Goal: Communication & Community: Answer question/provide support

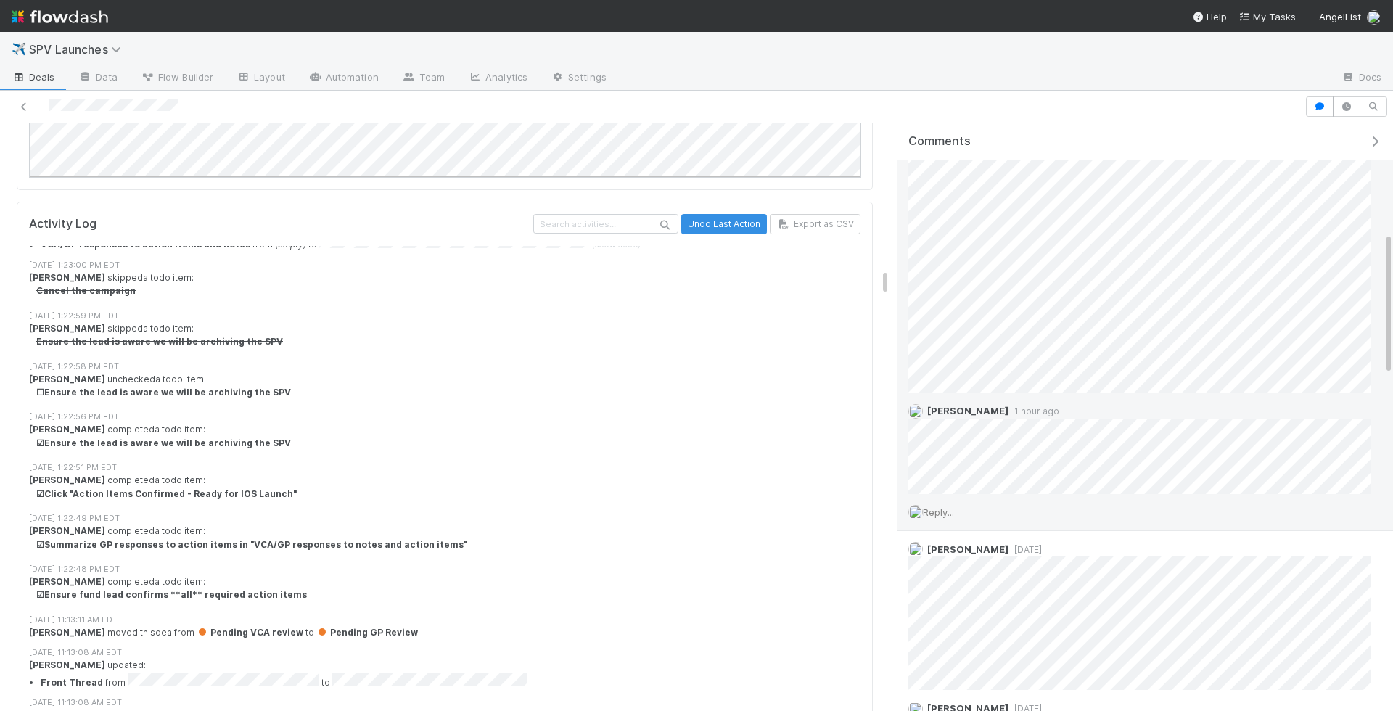
scroll to position [7457, 0]
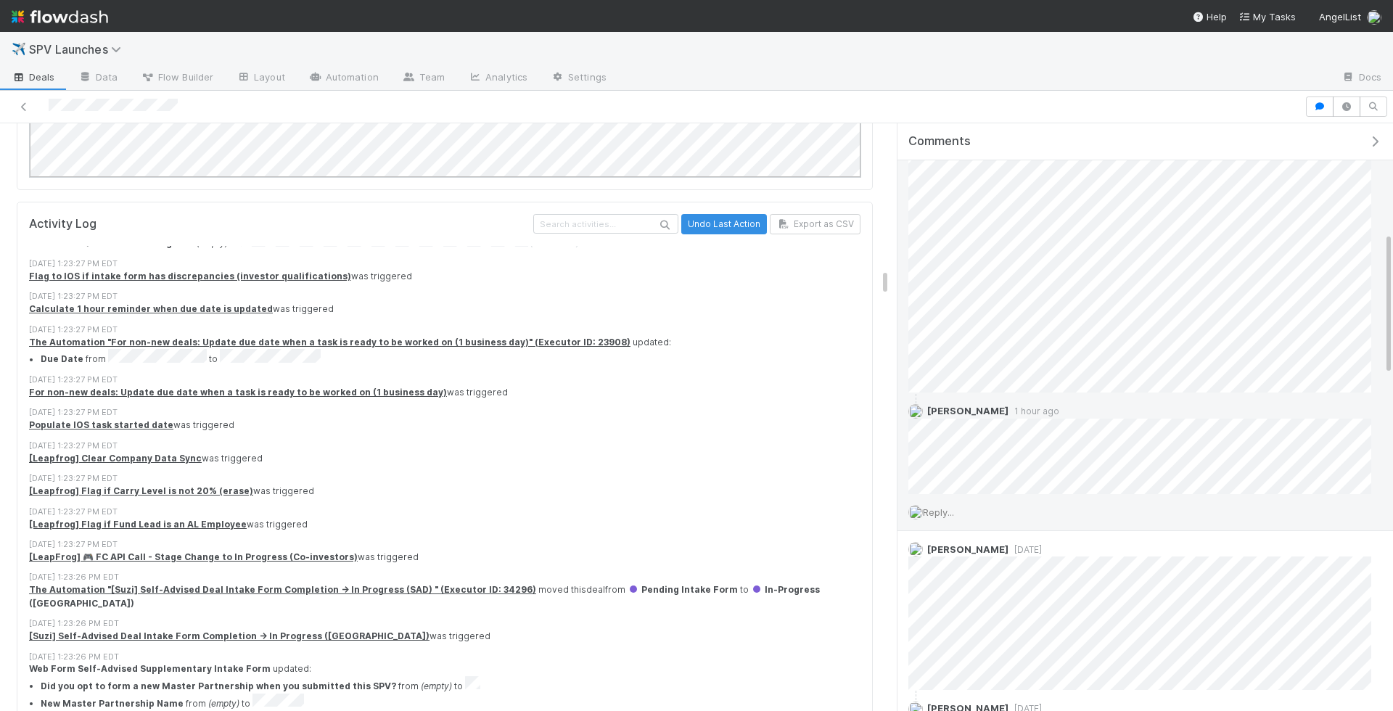
click at [930, 506] on span "Reply..." at bounding box center [938, 512] width 31 height 12
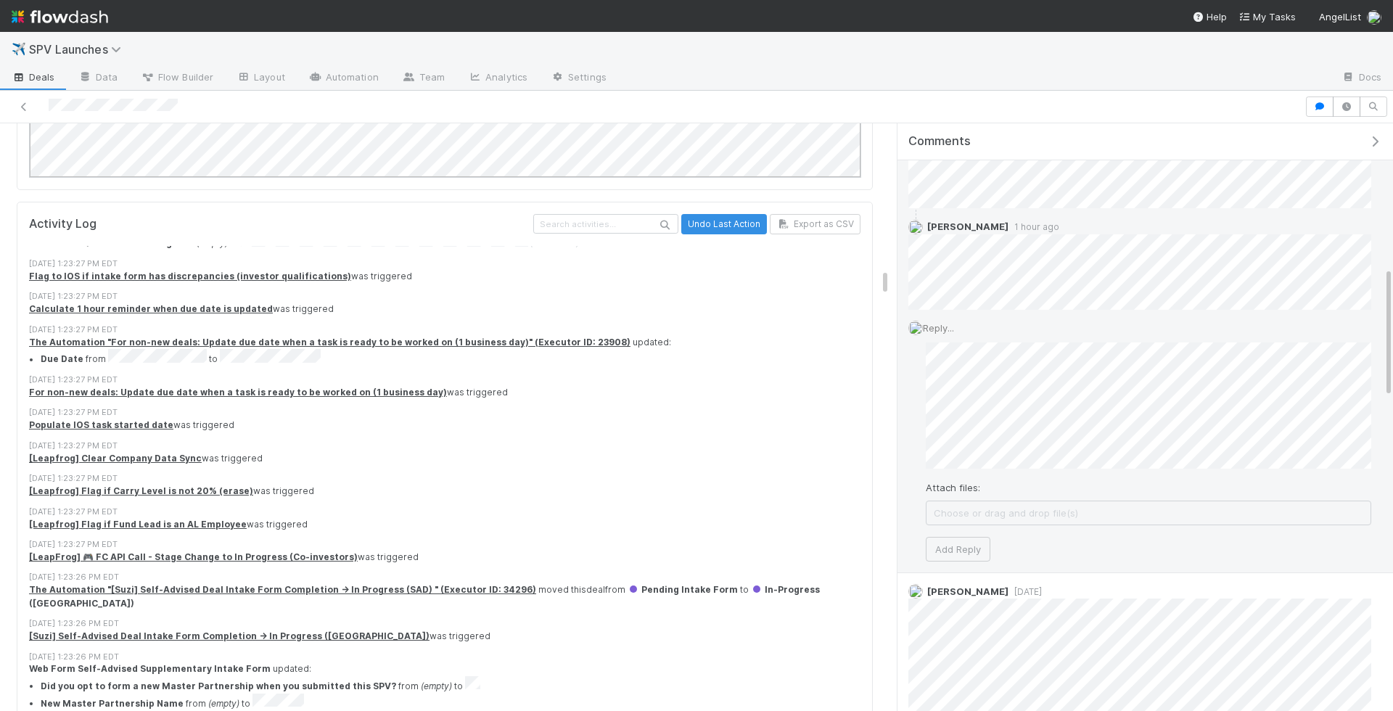
scroll to position [646, 0]
click at [974, 510] on div "Attach files: Choose or drag and drop file(s) Add Reply" at bounding box center [1148, 439] width 445 height 219
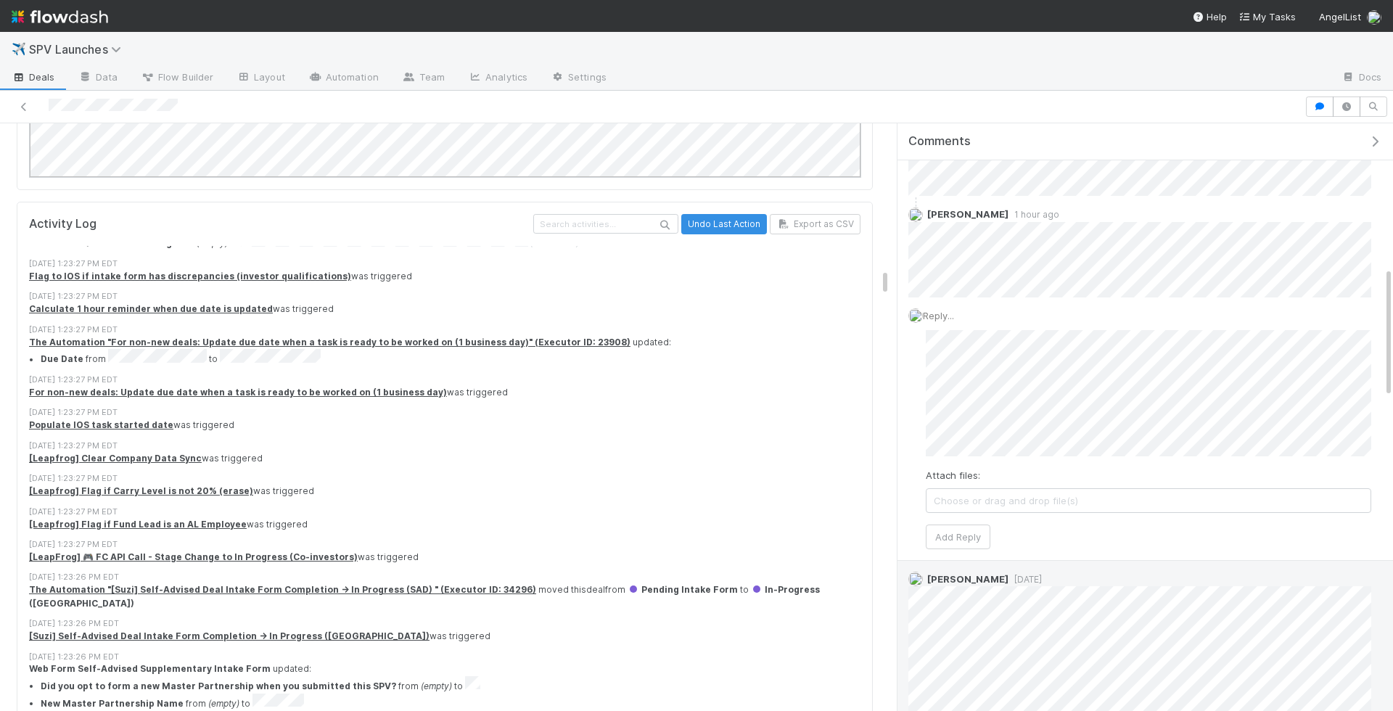
drag, startPoint x: 974, startPoint y: 556, endPoint x: 974, endPoint y: 565, distance: 9.4
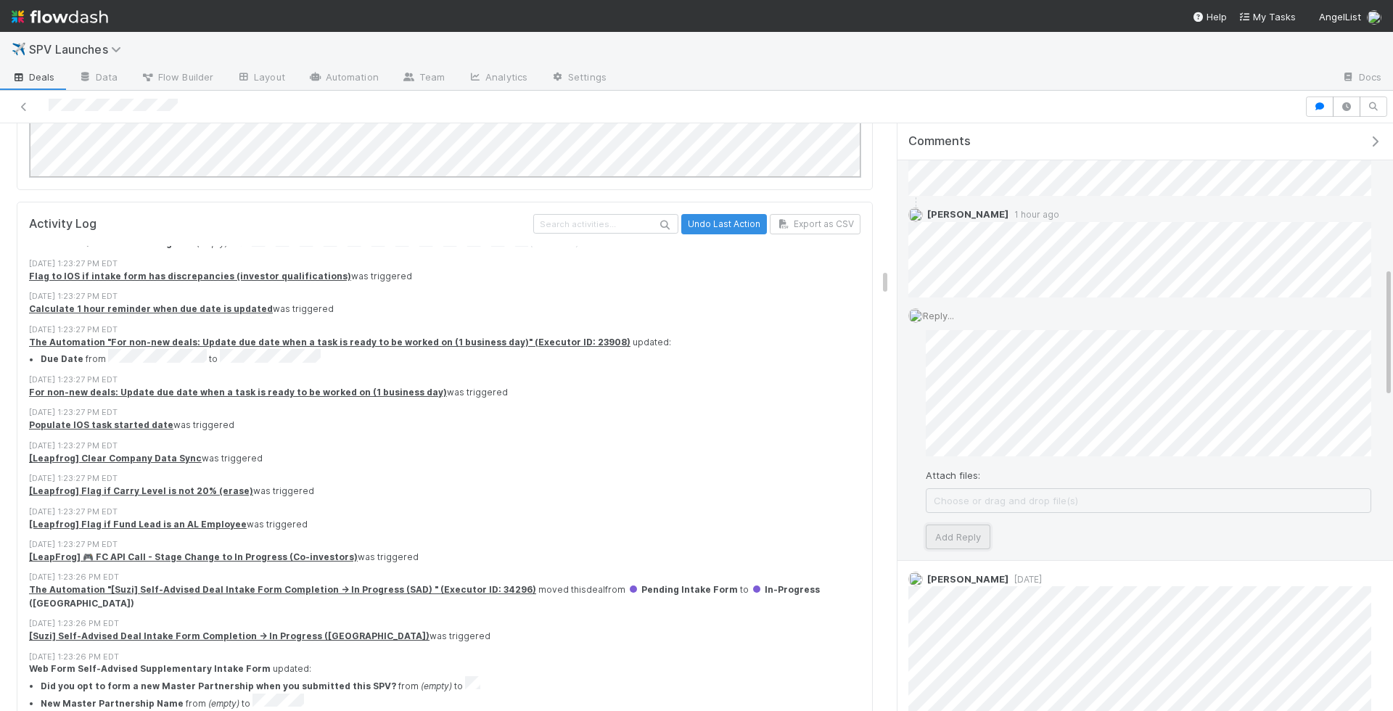
click at [960, 530] on button "Add Reply" at bounding box center [958, 536] width 65 height 25
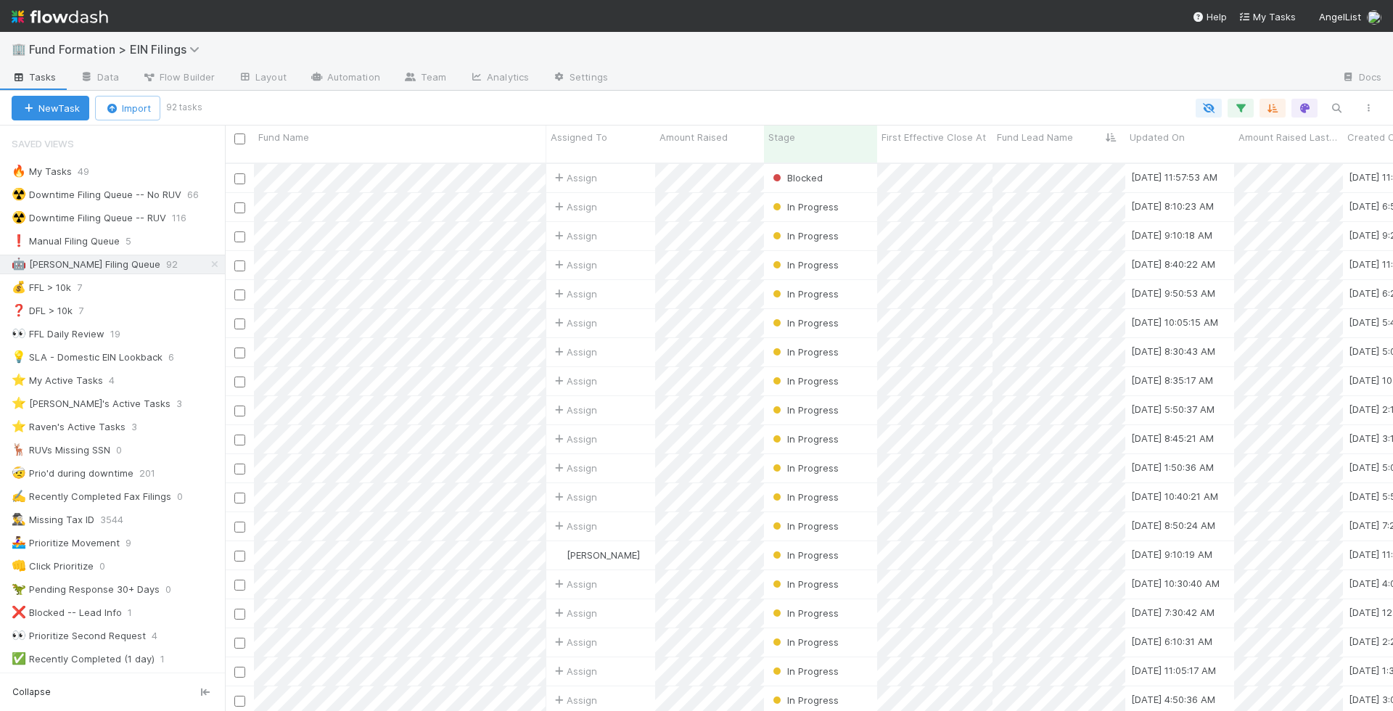
scroll to position [560, 1168]
